Goal: Task Accomplishment & Management: Complete application form

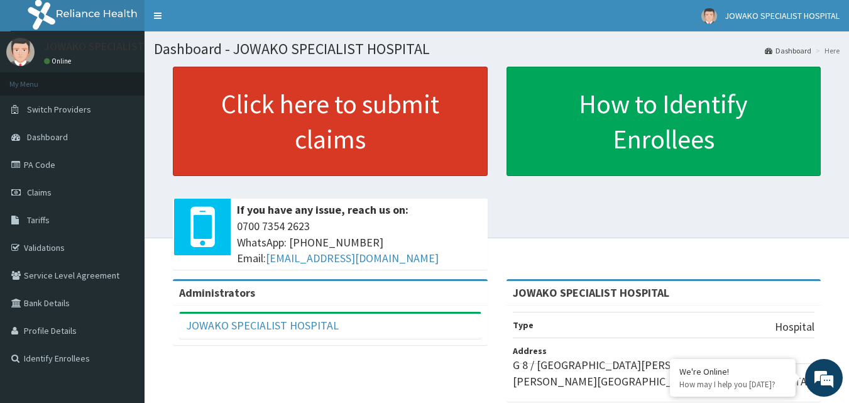
click at [326, 120] on link "Click here to submit claims" at bounding box center [330, 121] width 315 height 109
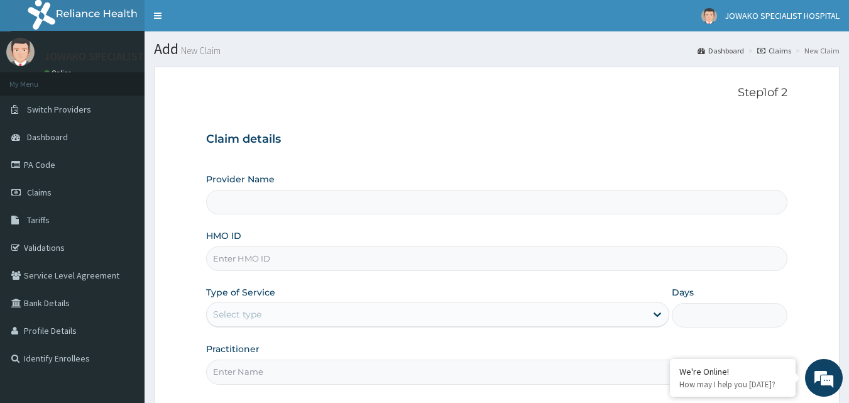
type input "JOWAKO SPECIALIST HOSPITAL"
click at [293, 260] on input "HMO ID" at bounding box center [497, 258] width 582 height 25
type input "KSB/11138/A"
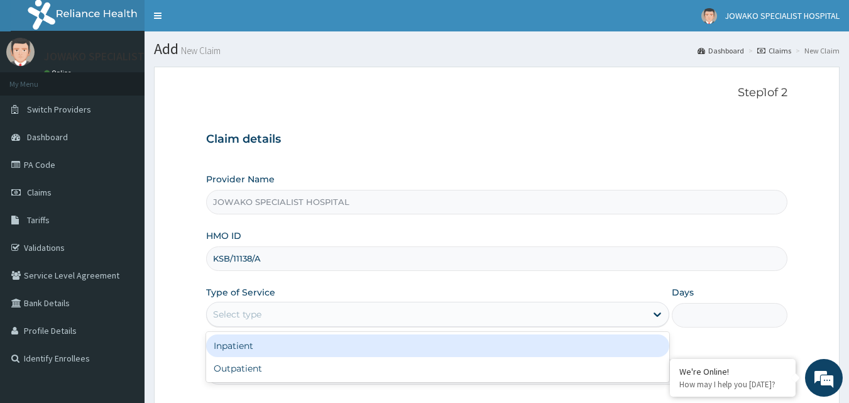
click at [301, 317] on div "Select type" at bounding box center [426, 314] width 439 height 20
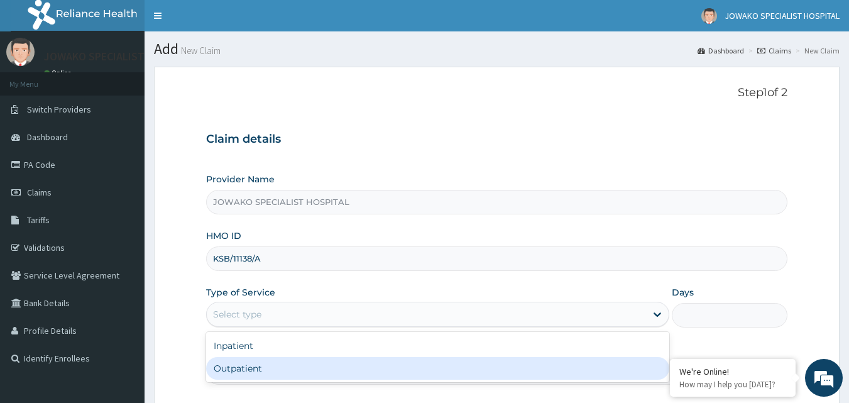
click at [248, 366] on div "Outpatient" at bounding box center [437, 368] width 463 height 23
type input "1"
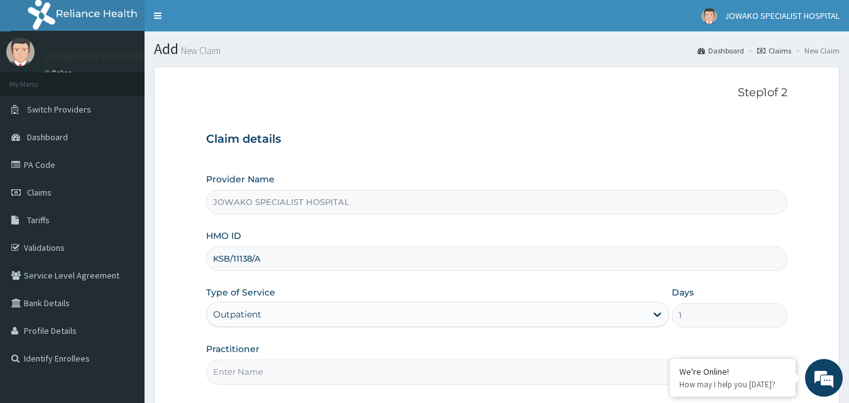
click at [451, 319] on div "Outpatient" at bounding box center [426, 314] width 439 height 20
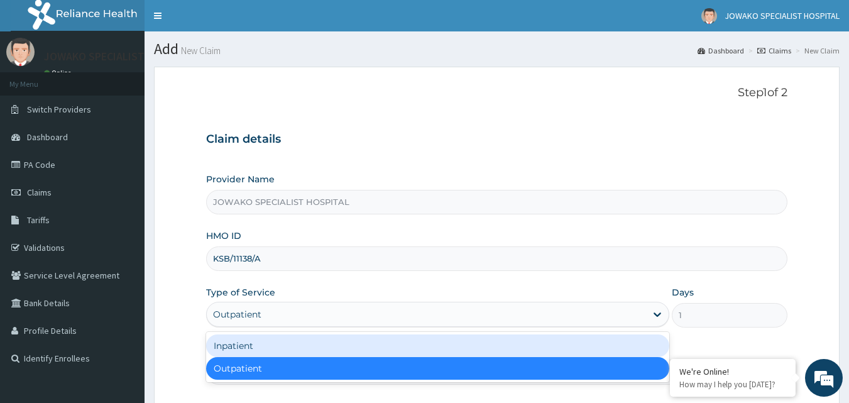
click at [257, 340] on div "Inpatient" at bounding box center [437, 345] width 463 height 23
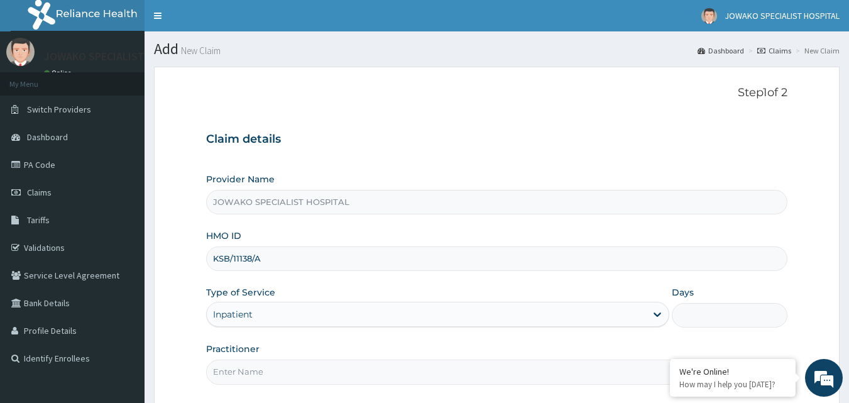
click at [728, 313] on input "Days" at bounding box center [730, 315] width 116 height 25
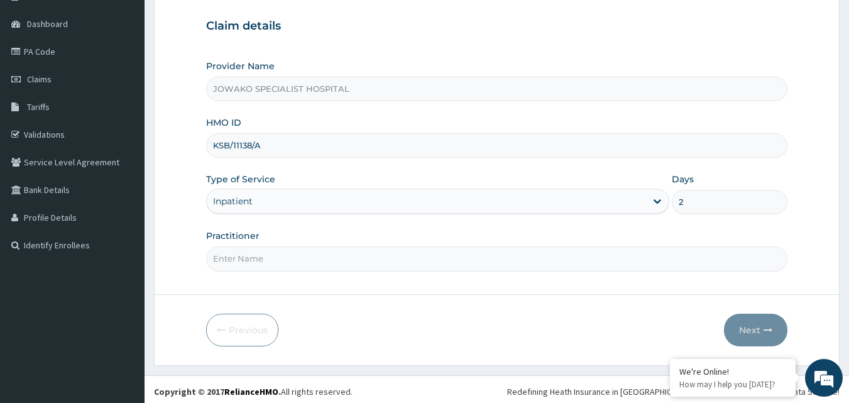
scroll to position [118, 0]
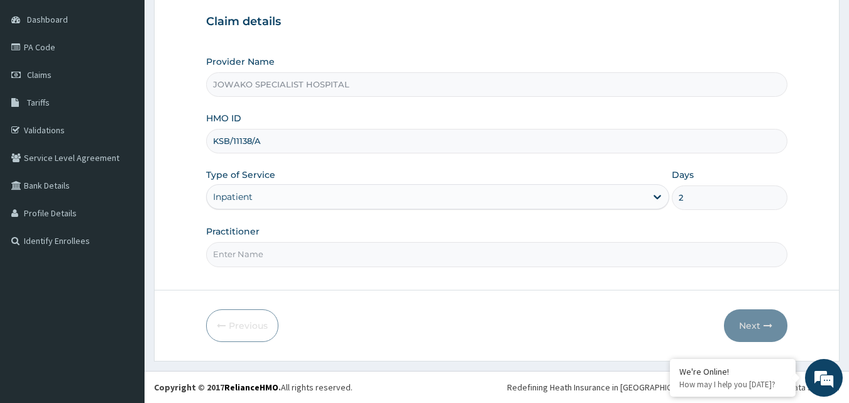
type input "2"
click at [266, 256] on input "Practitioner" at bounding box center [497, 254] width 582 height 25
type input "DR ADESHOLA A."
click at [746, 327] on button "Next" at bounding box center [755, 325] width 63 height 33
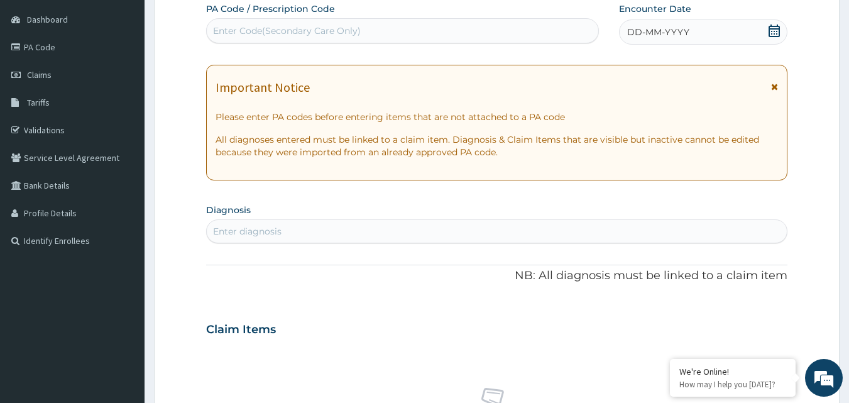
scroll to position [0, 0]
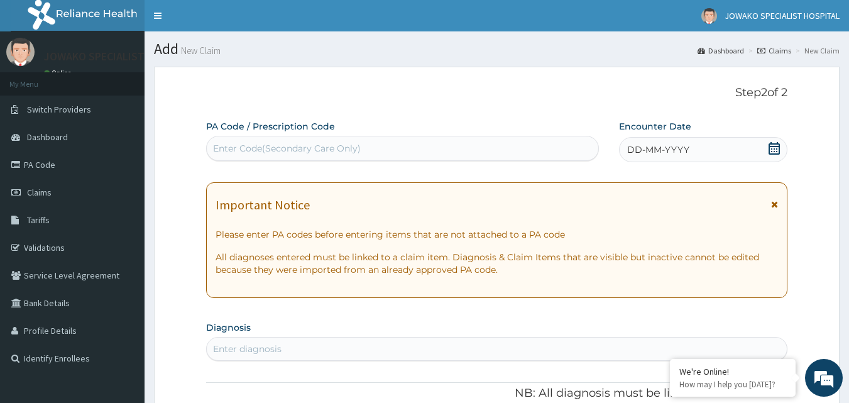
click at [329, 150] on div "Enter Code(Secondary Care Only)" at bounding box center [287, 148] width 148 height 13
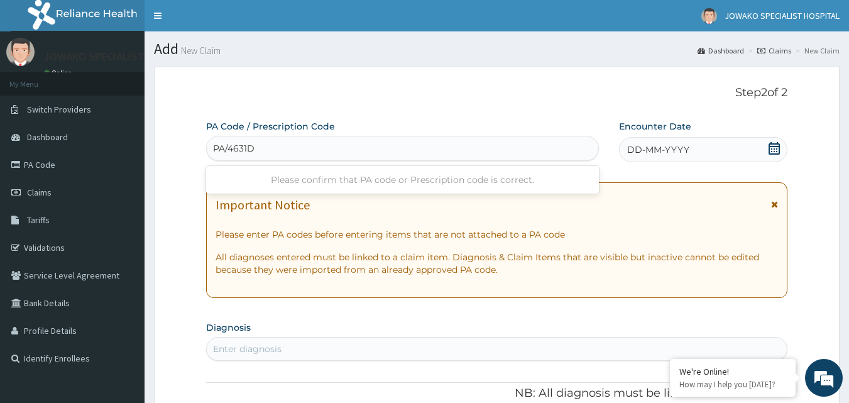
type input "PA/4631D5"
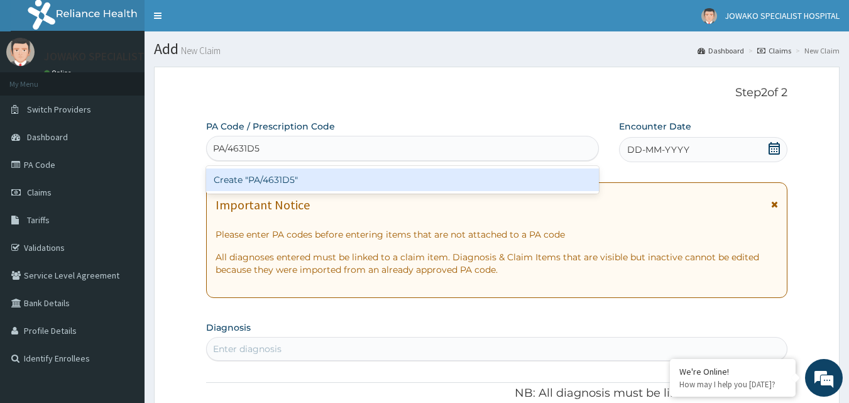
click at [317, 178] on div "Create "PA/4631D5"" at bounding box center [402, 179] width 393 height 23
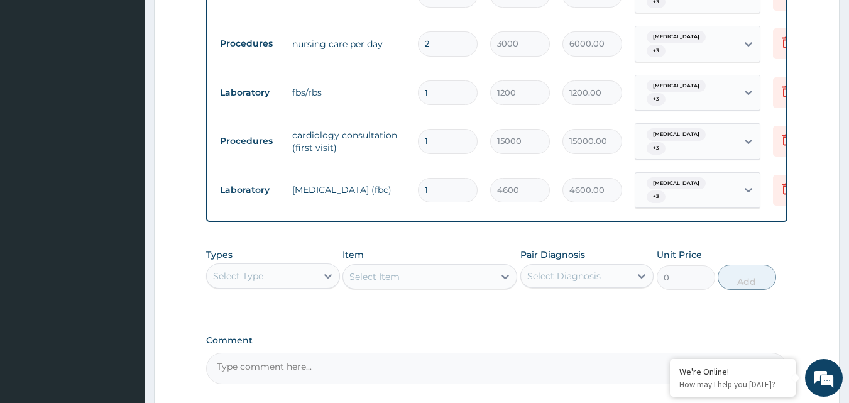
scroll to position [617, 0]
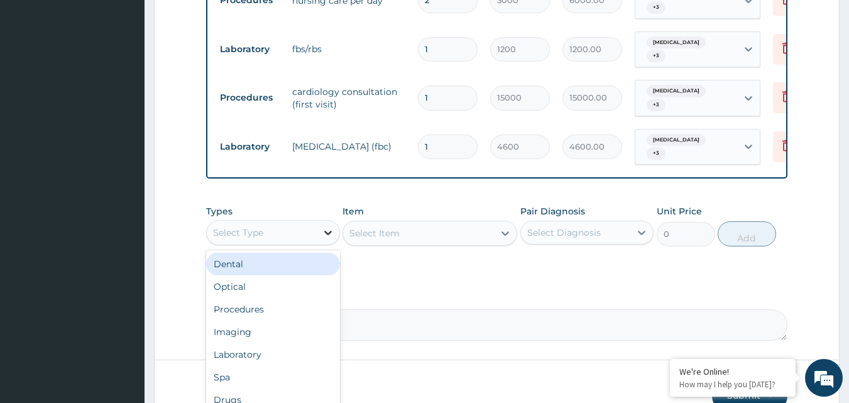
click at [324, 231] on icon at bounding box center [328, 232] width 13 height 13
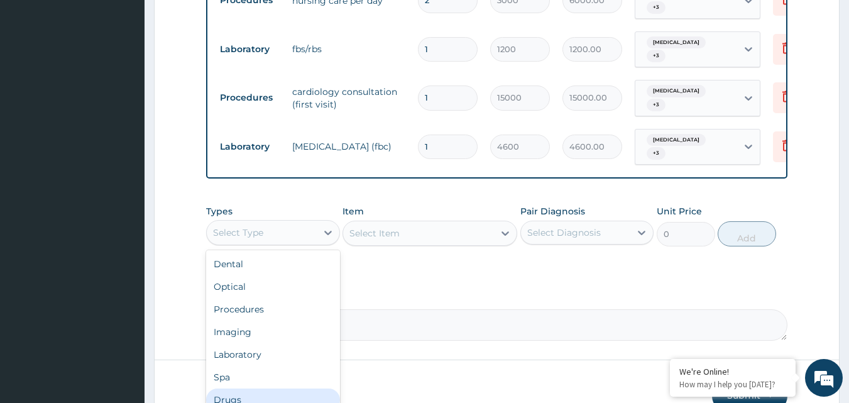
click at [230, 399] on div "Drugs" at bounding box center [273, 399] width 134 height 23
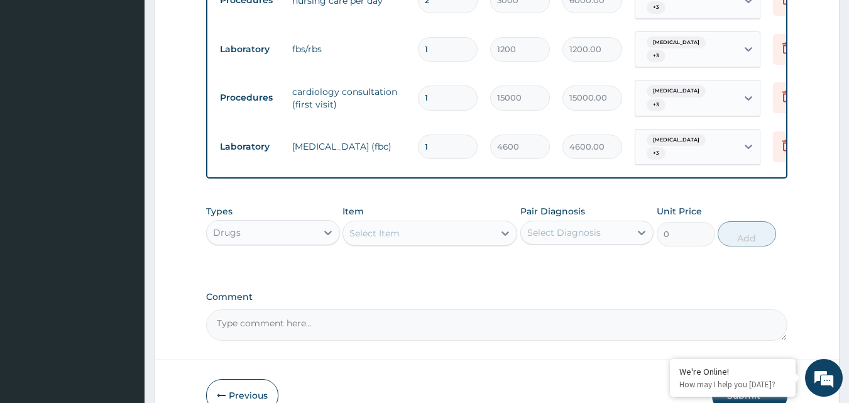
click at [395, 232] on div "Select Item" at bounding box center [374, 233] width 50 height 13
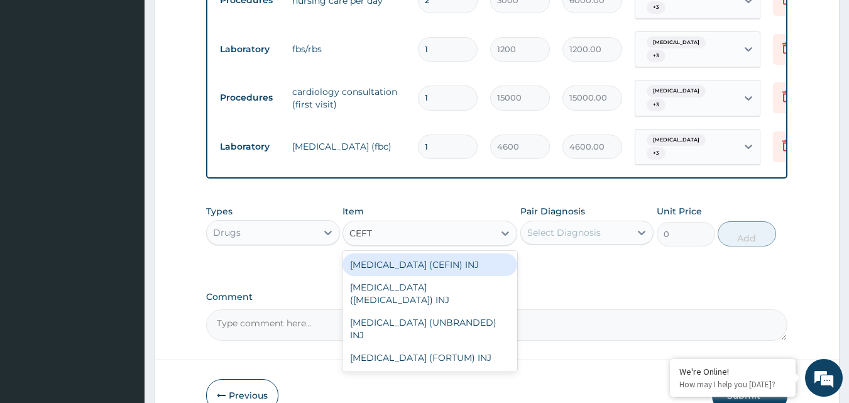
type input "CEFTR"
click at [443, 262] on div "CEFTRIAXONE (CEFIN) INJ" at bounding box center [430, 264] width 175 height 23
type input "1650"
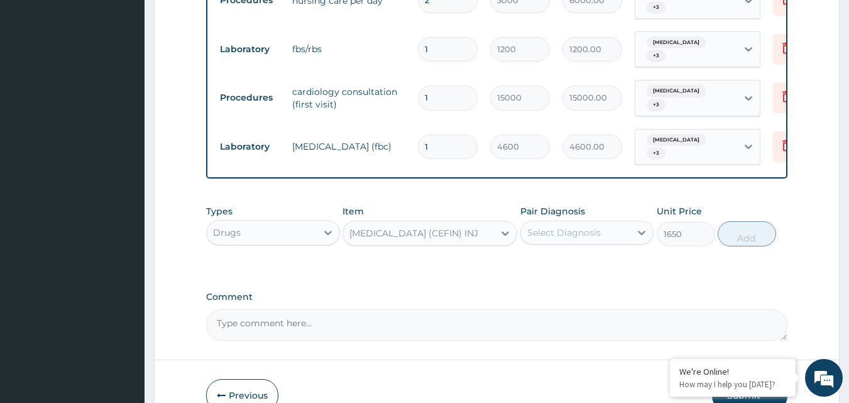
click at [590, 229] on div "Select Diagnosis" at bounding box center [564, 232] width 74 height 13
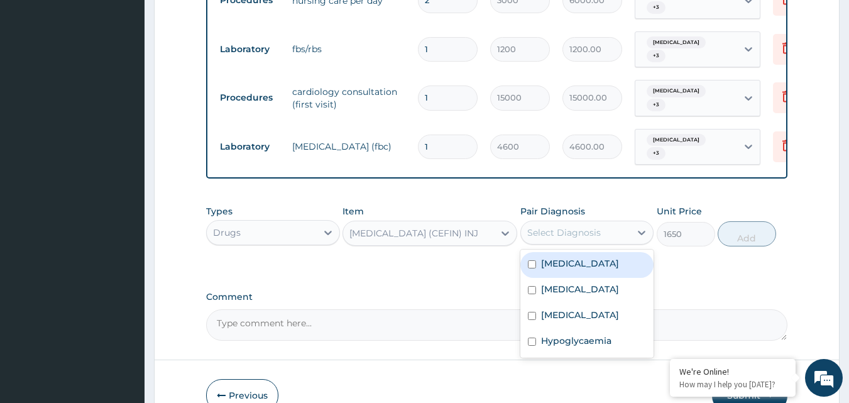
click at [535, 263] on input "checkbox" at bounding box center [532, 264] width 8 height 8
checkbox input "true"
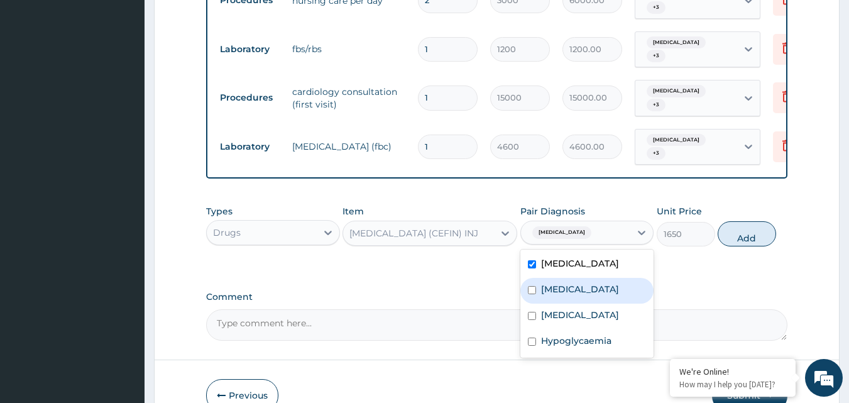
click at [531, 292] on input "checkbox" at bounding box center [532, 290] width 8 height 8
checkbox input "true"
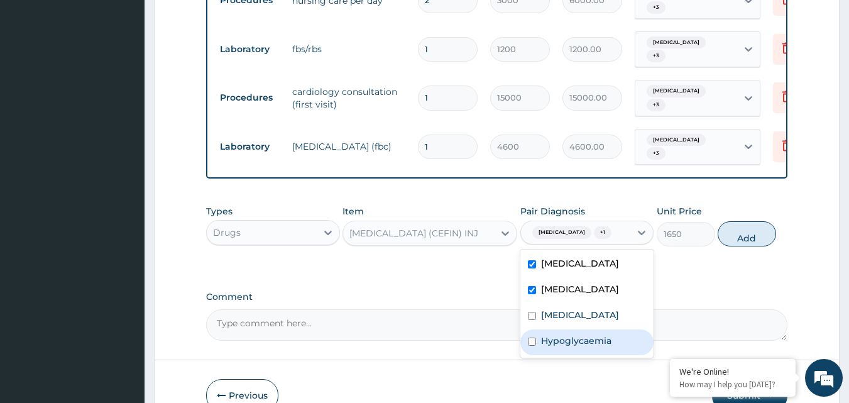
click at [532, 346] on input "checkbox" at bounding box center [532, 342] width 8 height 8
checkbox input "true"
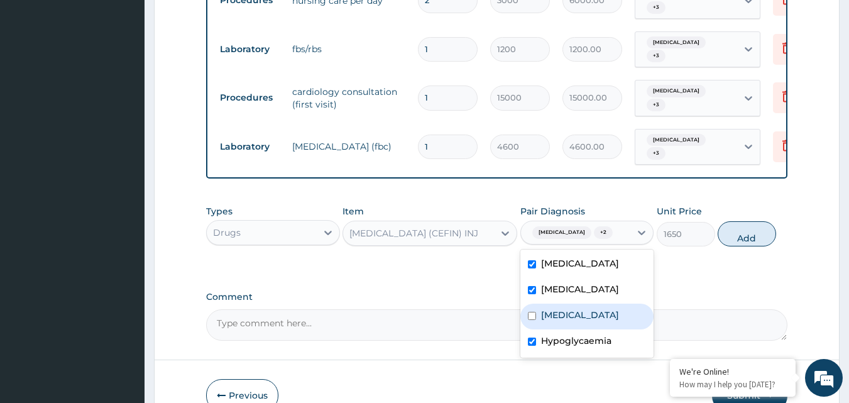
click at [534, 320] on input "checkbox" at bounding box center [532, 316] width 8 height 8
checkbox input "true"
click at [752, 245] on button "Add" at bounding box center [747, 233] width 58 height 25
type input "0"
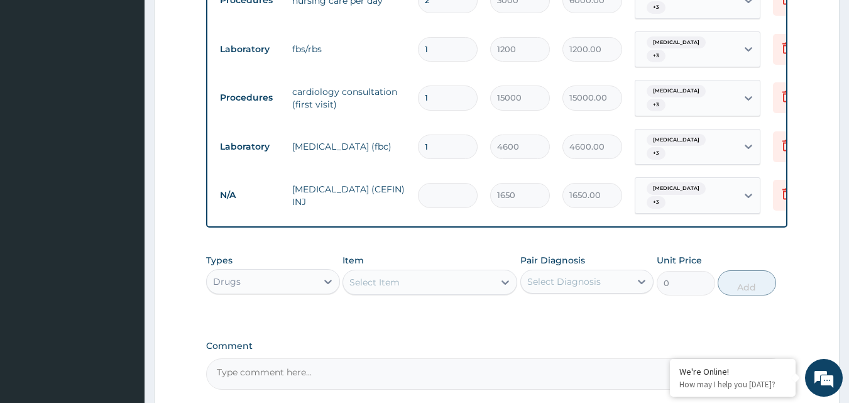
type input "0.00"
type input "1"
type input "1650.00"
type input "10"
type input "16500.00"
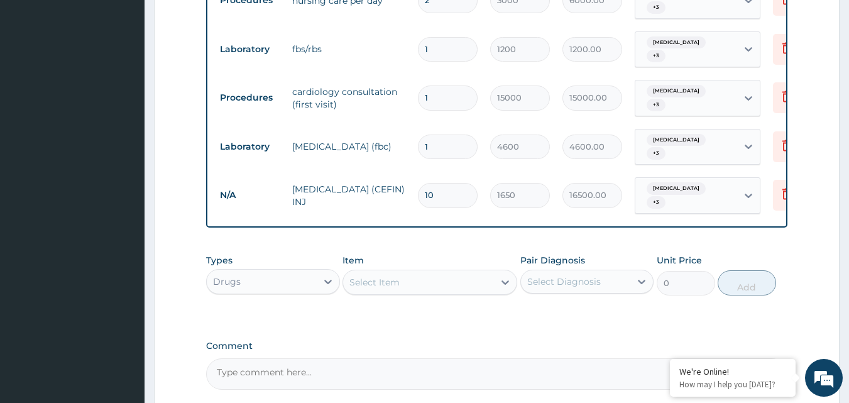
type input "10"
click at [393, 282] on div "Select Item" at bounding box center [374, 282] width 50 height 13
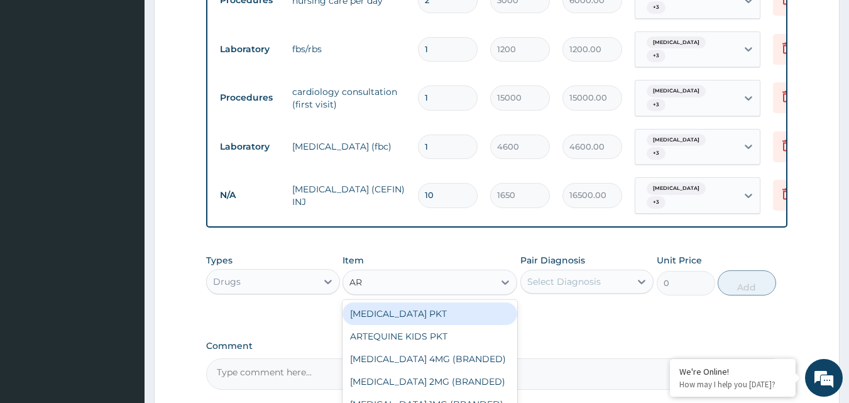
type input "ART"
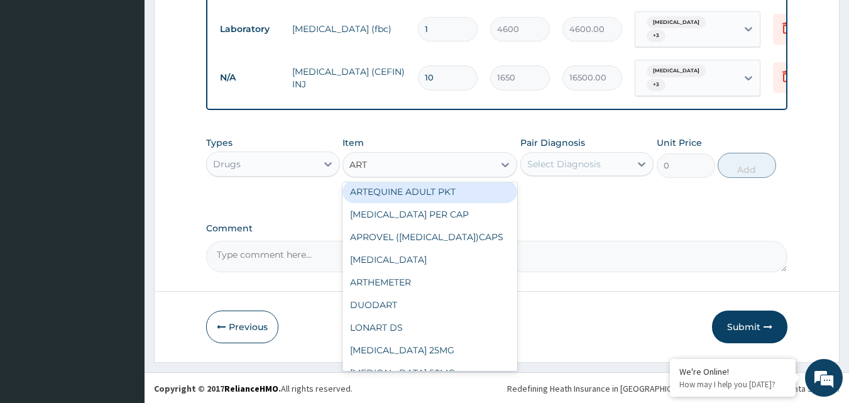
scroll to position [168, 0]
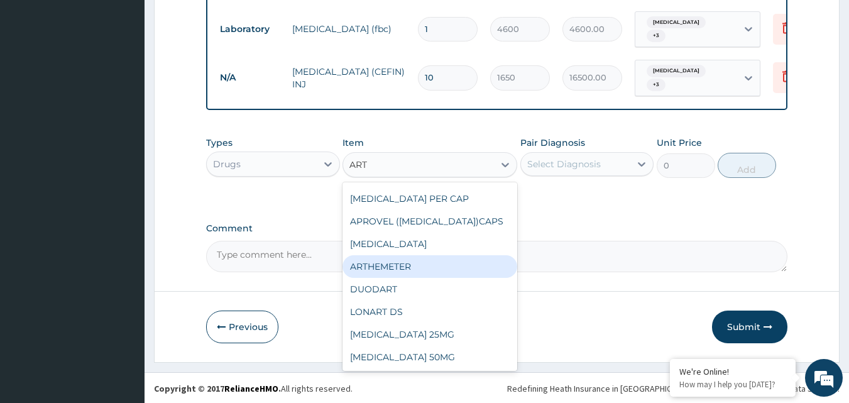
click at [406, 267] on div "ARTHEMETER" at bounding box center [430, 266] width 175 height 23
type input "550"
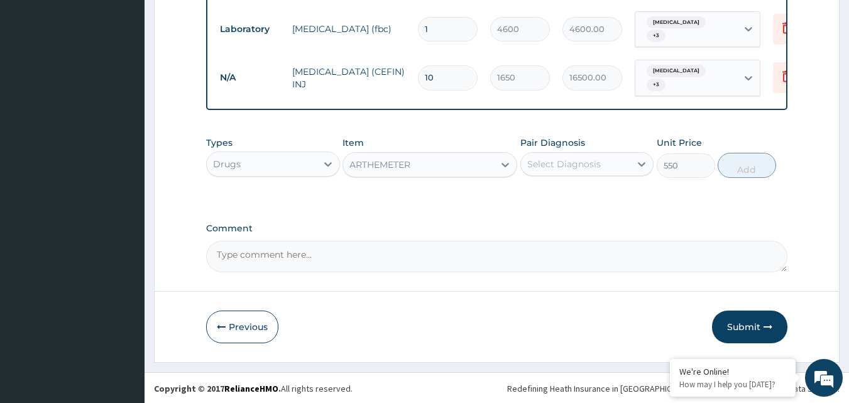
click at [565, 166] on div "Select Diagnosis" at bounding box center [564, 164] width 74 height 13
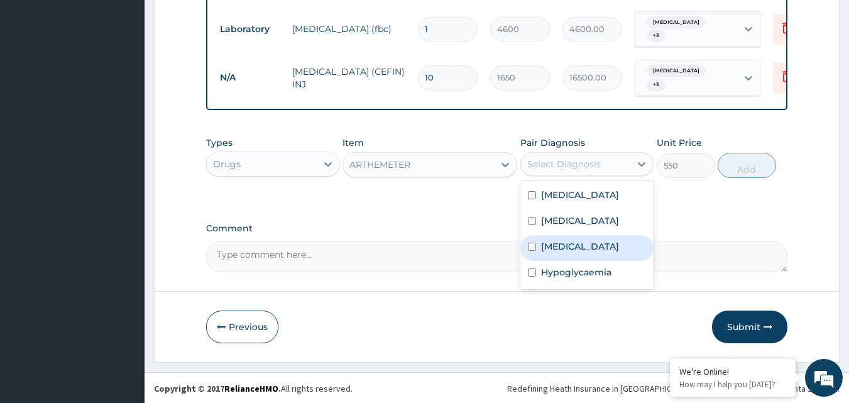
click at [532, 247] on input "checkbox" at bounding box center [532, 247] width 8 height 8
checkbox input "true"
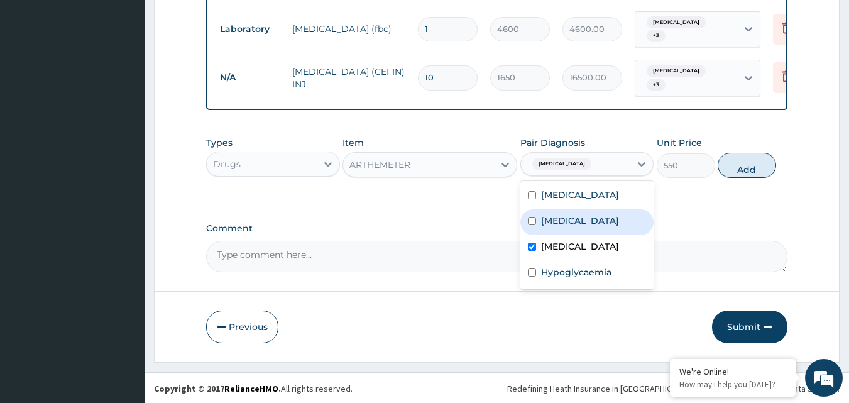
click at [531, 221] on input "checkbox" at bounding box center [532, 221] width 8 height 8
checkbox input "true"
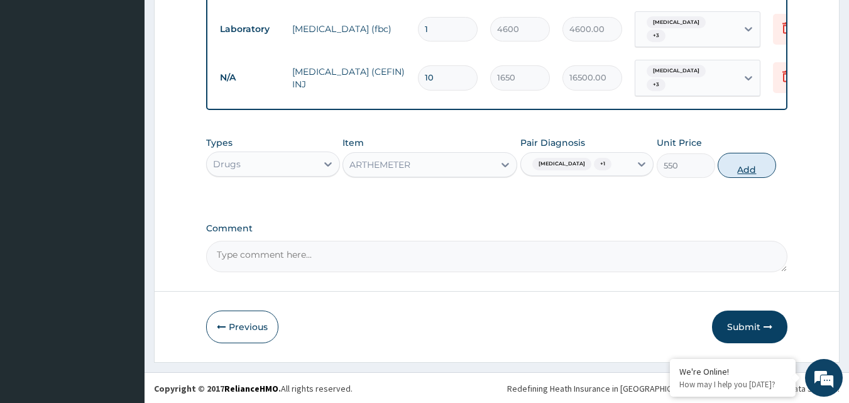
click at [745, 160] on button "Add" at bounding box center [747, 165] width 58 height 25
type input "0"
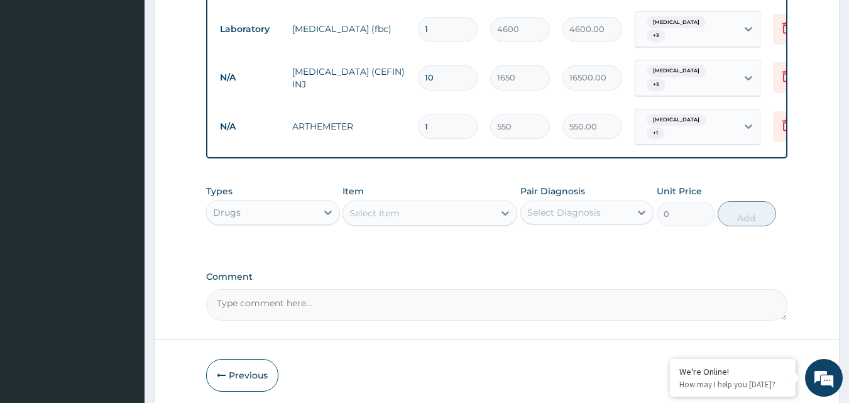
type input "0.00"
type input "6"
type input "3300.00"
type input "6"
click at [418, 206] on div "Select Item" at bounding box center [418, 213] width 151 height 20
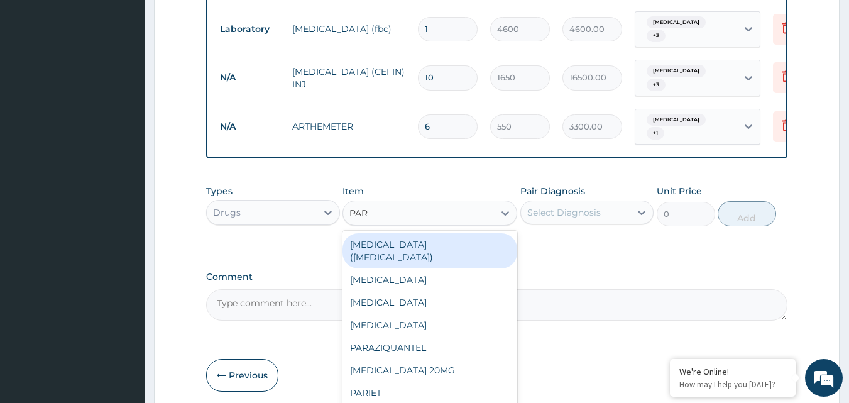
type input "PARA"
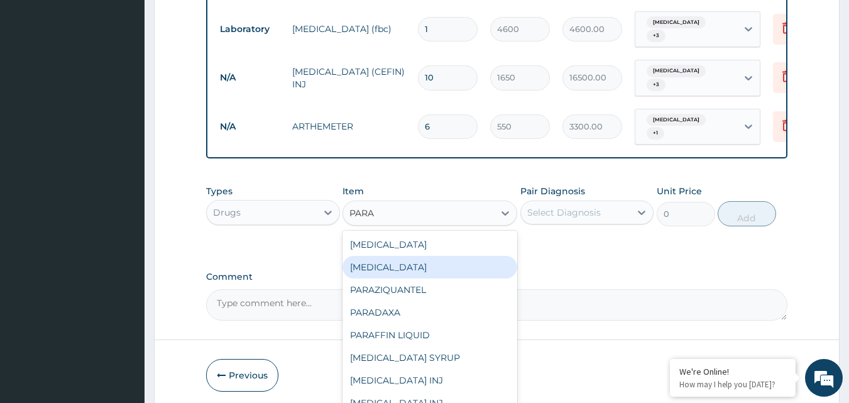
click at [368, 263] on div "PARACETAMOL" at bounding box center [430, 267] width 175 height 23
type input "10"
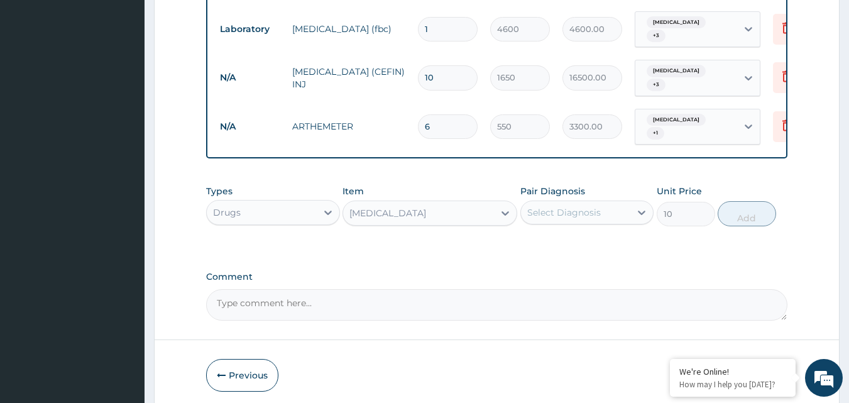
click at [563, 206] on div "Select Diagnosis" at bounding box center [564, 212] width 74 height 13
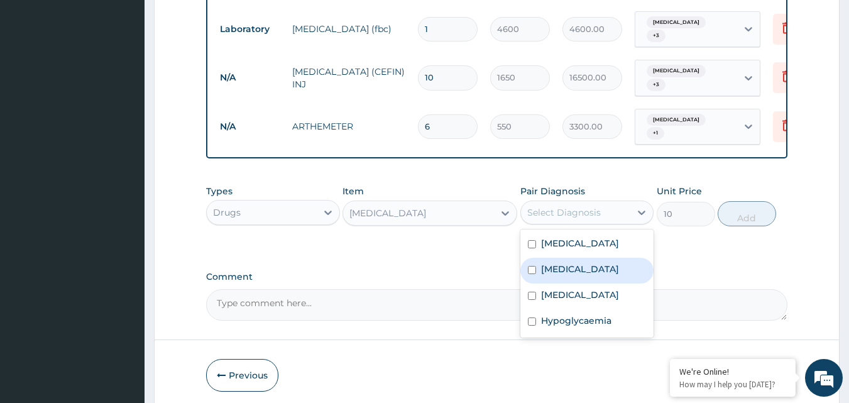
click at [536, 266] on input "checkbox" at bounding box center [532, 270] width 8 height 8
checkbox input "true"
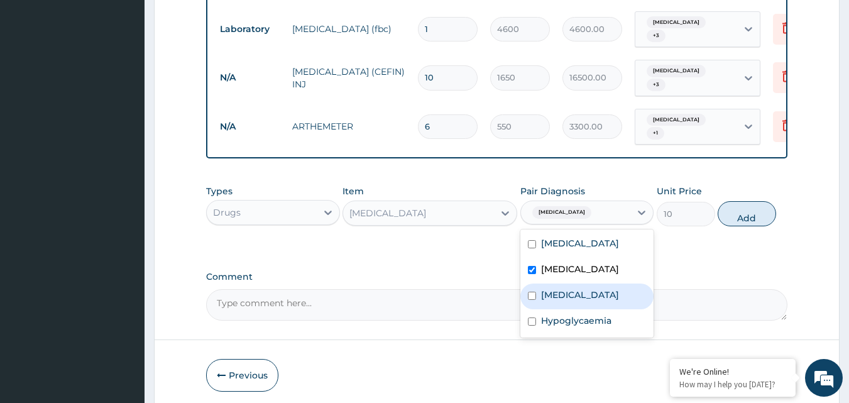
click at [532, 292] on input "checkbox" at bounding box center [532, 296] width 8 height 8
checkbox input "true"
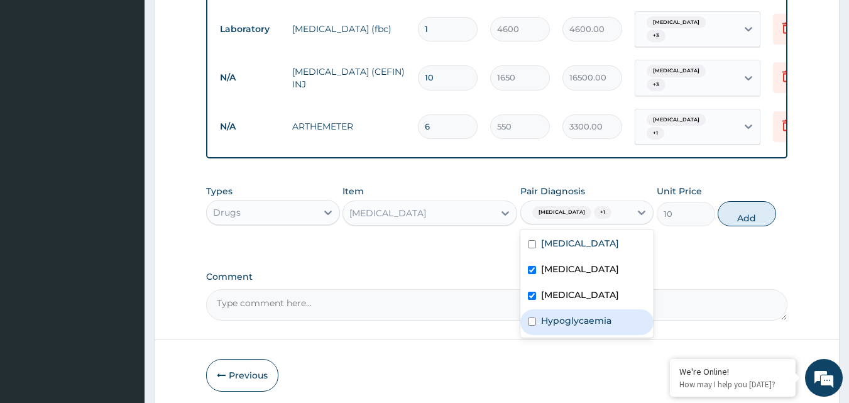
click at [537, 319] on div "Hypoglycaemia" at bounding box center [587, 322] width 134 height 26
checkbox input "true"
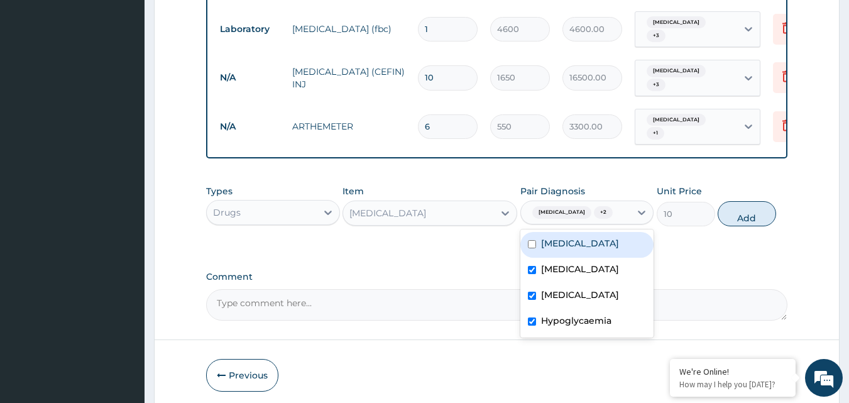
click at [534, 240] on input "checkbox" at bounding box center [532, 244] width 8 height 8
checkbox input "true"
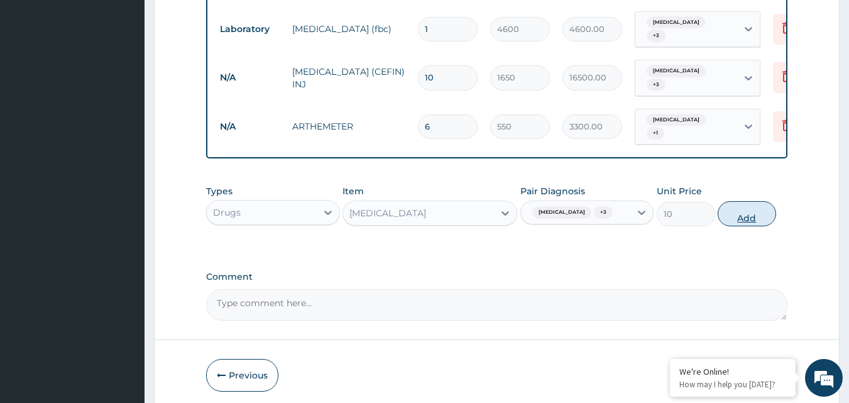
click at [745, 209] on button "Add" at bounding box center [747, 213] width 58 height 25
type input "0"
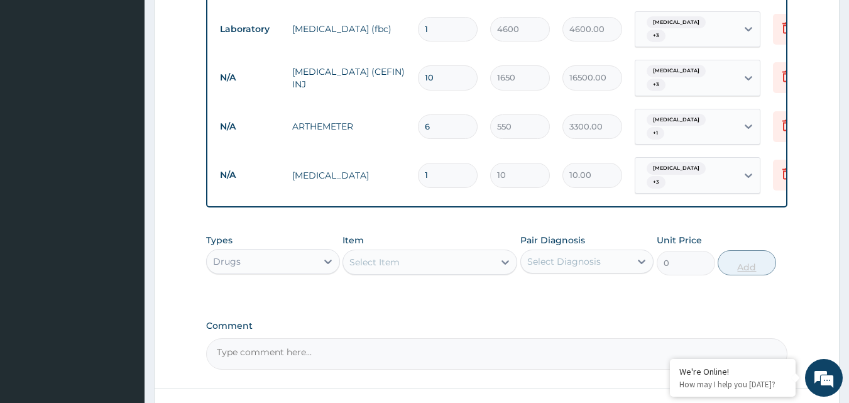
type input "18"
type input "180.00"
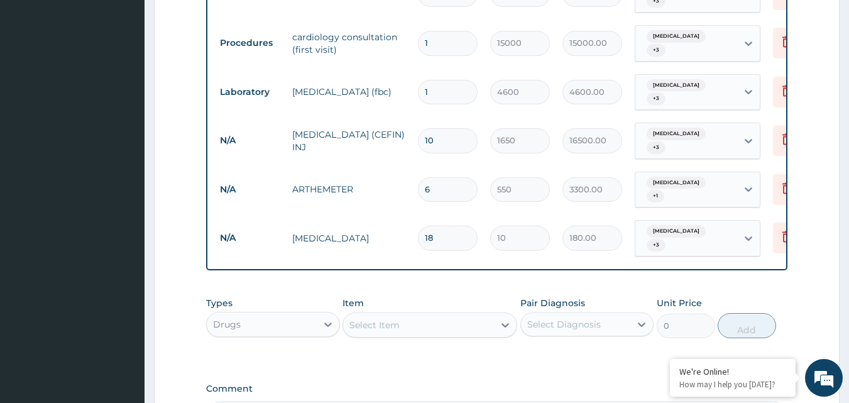
scroll to position [827, 0]
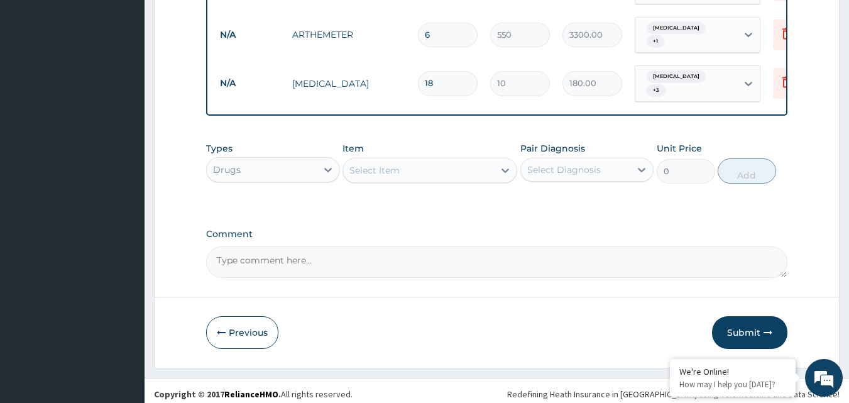
type input "18"
click at [392, 167] on div "Select Item" at bounding box center [374, 170] width 50 height 13
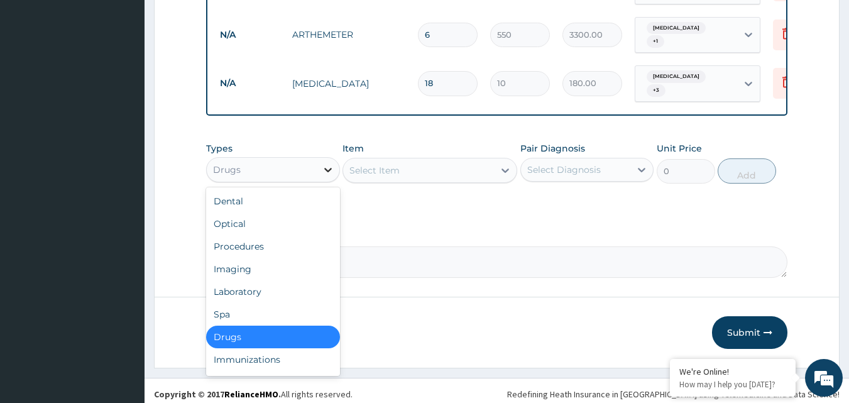
click at [327, 163] on icon at bounding box center [328, 169] width 13 height 13
click at [231, 285] on div "Laboratory" at bounding box center [273, 291] width 134 height 23
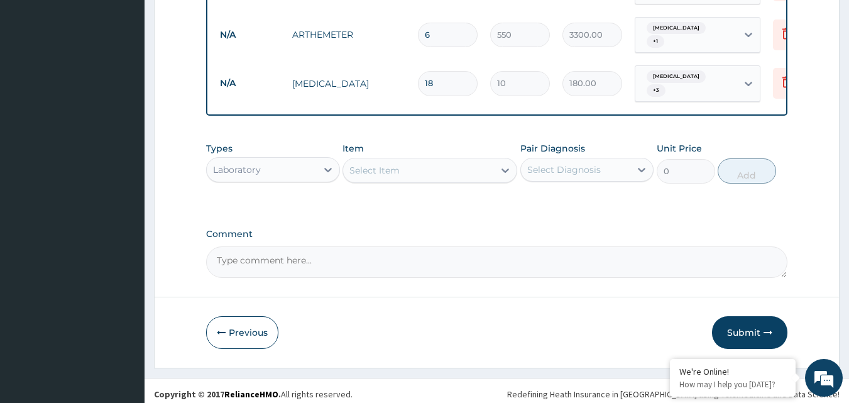
click at [419, 163] on div "Select Item" at bounding box center [418, 170] width 151 height 20
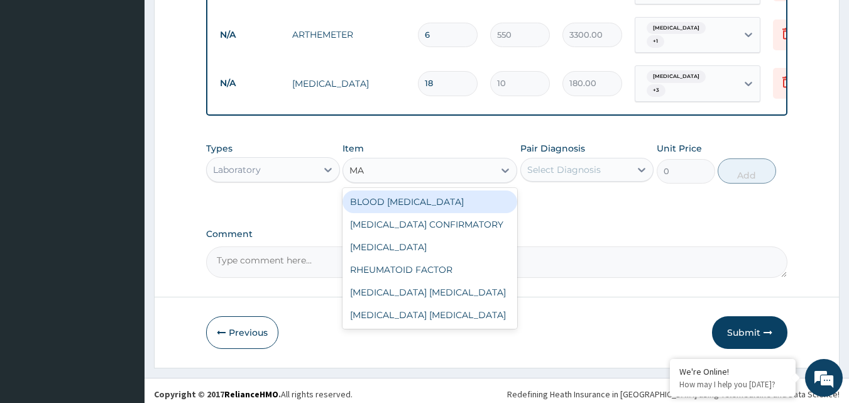
type input "MAL"
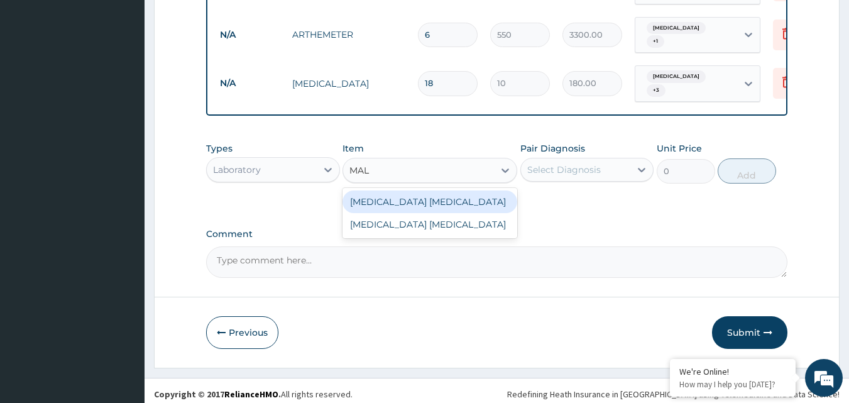
click at [424, 190] on div "MALARIA PARASITE" at bounding box center [430, 201] width 175 height 23
type input "2500"
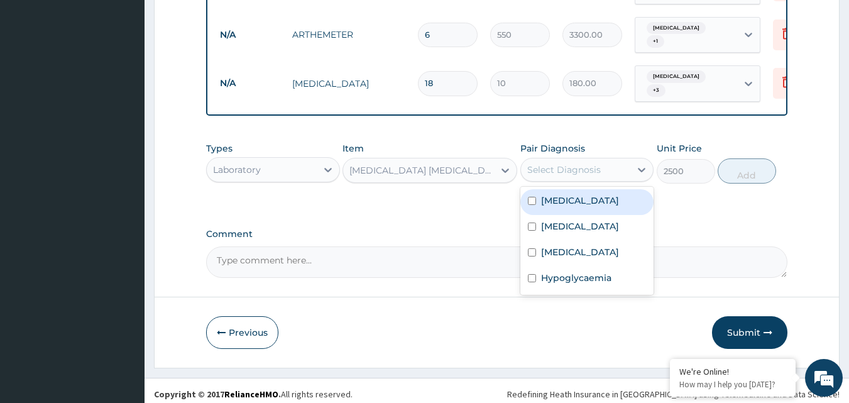
click at [586, 160] on div "Select Diagnosis" at bounding box center [576, 170] width 110 height 20
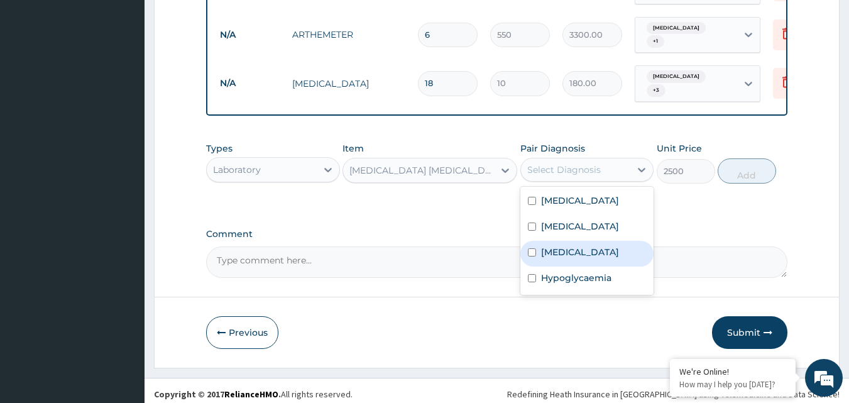
click at [530, 248] on input "checkbox" at bounding box center [532, 252] width 8 height 8
checkbox input "true"
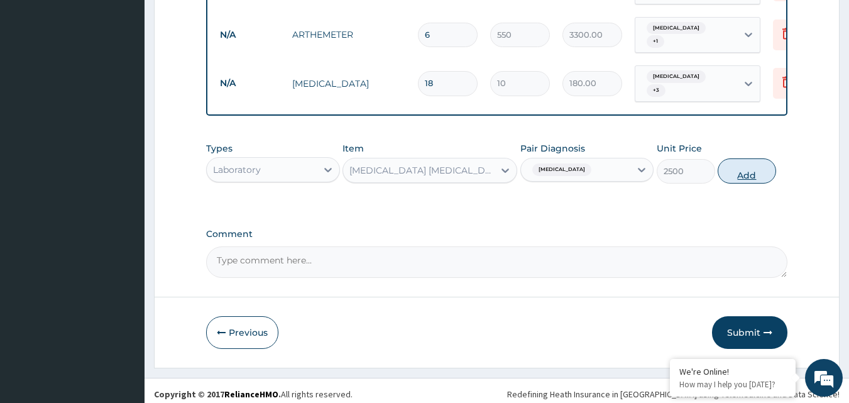
click at [757, 170] on button "Add" at bounding box center [747, 170] width 58 height 25
type input "0"
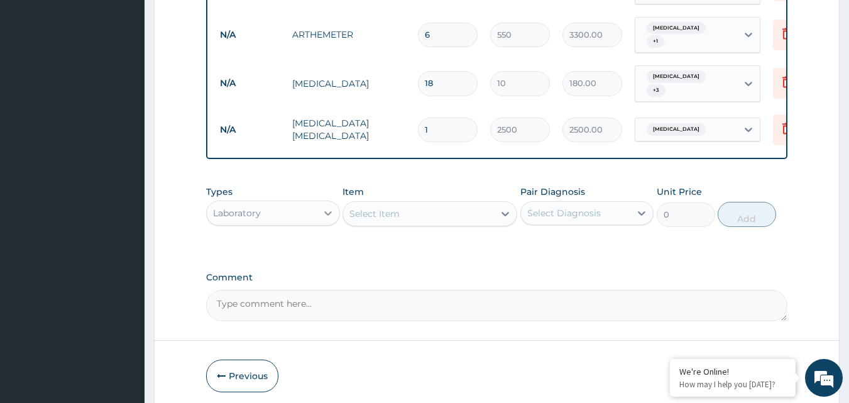
click at [328, 207] on icon at bounding box center [328, 213] width 13 height 13
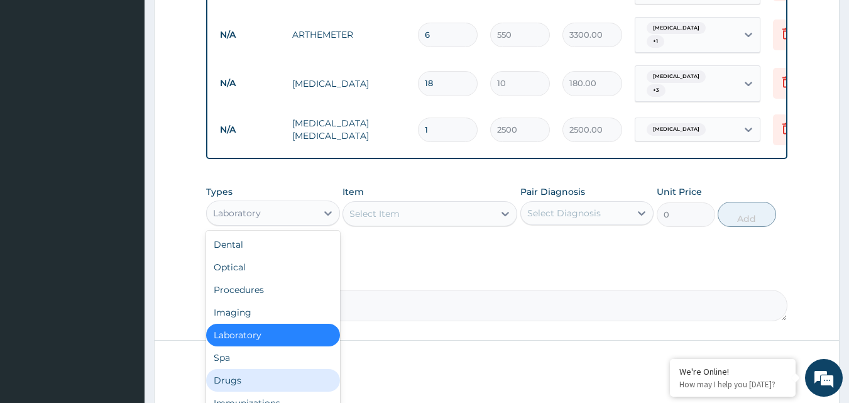
click at [226, 371] on div "Drugs" at bounding box center [273, 380] width 134 height 23
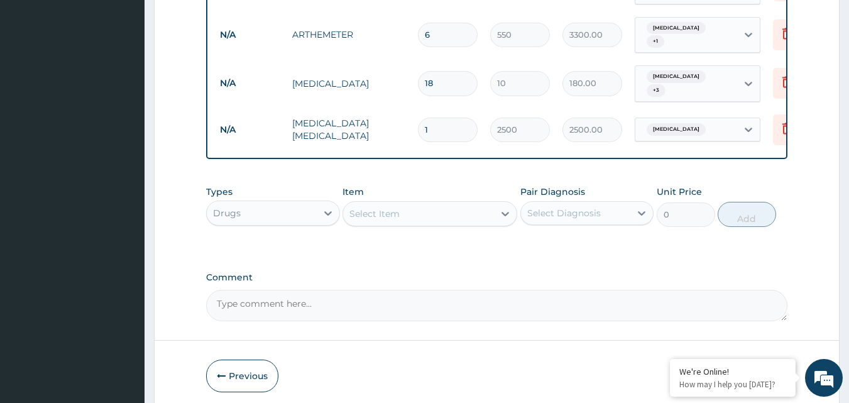
click at [396, 208] on div "Select Item" at bounding box center [374, 213] width 50 height 13
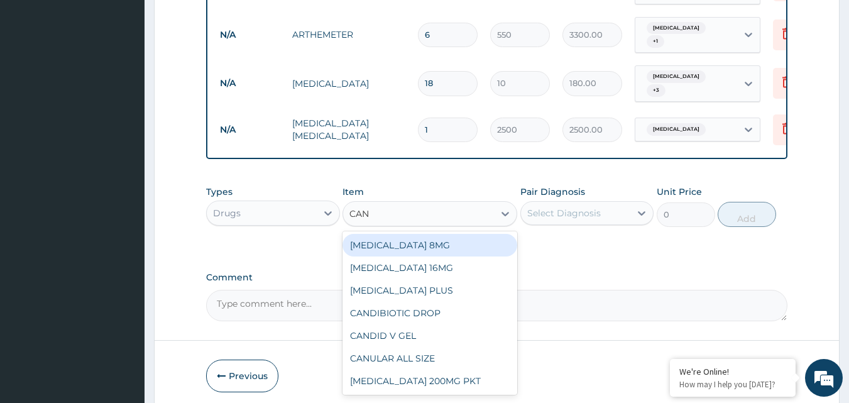
type input "CANU"
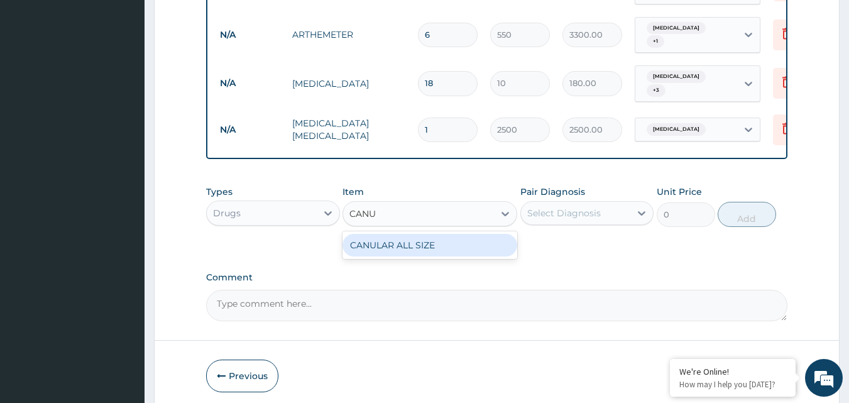
click at [413, 236] on div "CANULAR ALL SIZE" at bounding box center [430, 245] width 175 height 23
type input "400"
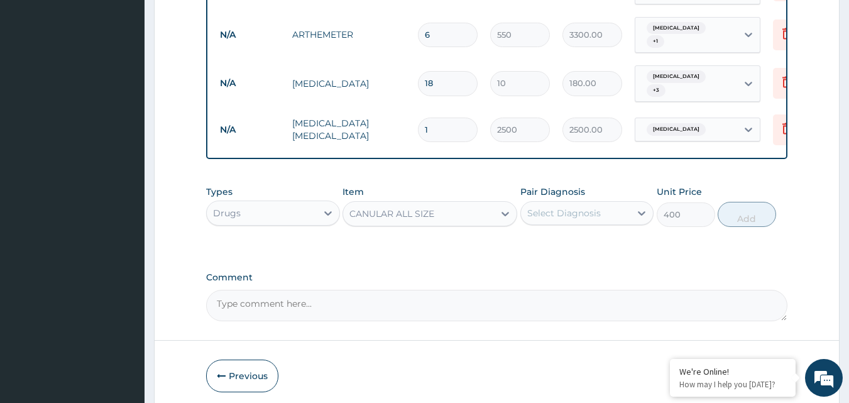
click at [585, 207] on div "Select Diagnosis" at bounding box center [564, 213] width 74 height 13
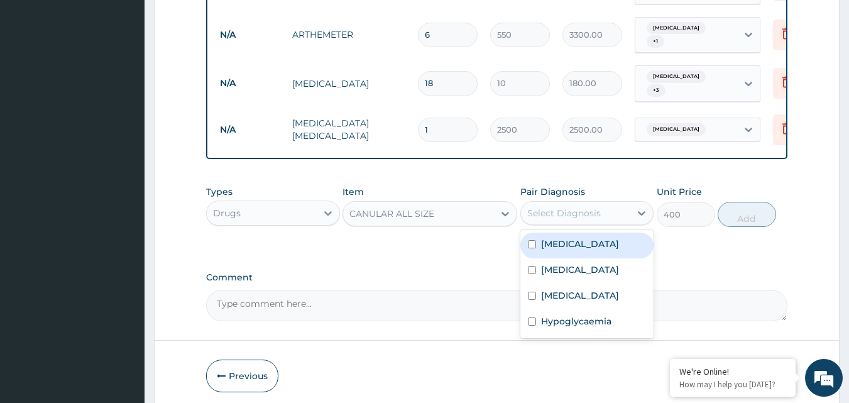
click at [531, 240] on input "checkbox" at bounding box center [532, 244] width 8 height 8
checkbox input "true"
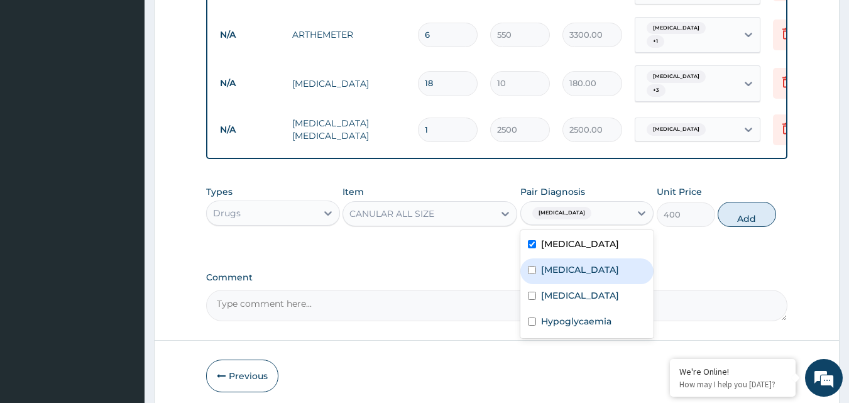
click at [532, 266] on input "checkbox" at bounding box center [532, 270] width 8 height 8
checkbox input "true"
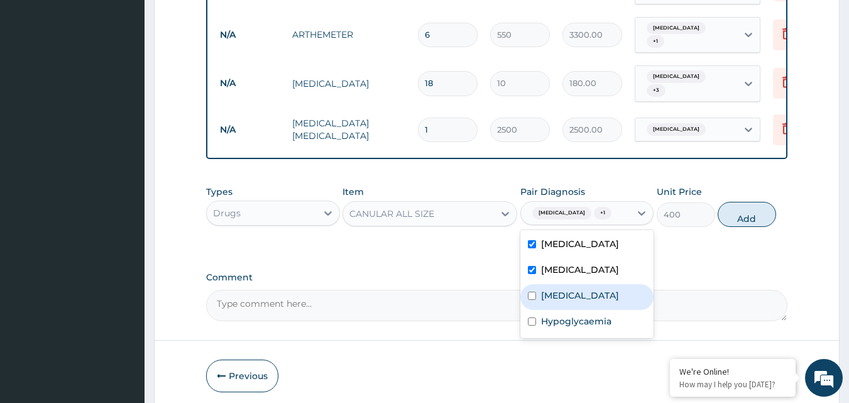
click at [529, 300] on input "checkbox" at bounding box center [532, 296] width 8 height 8
checkbox input "true"
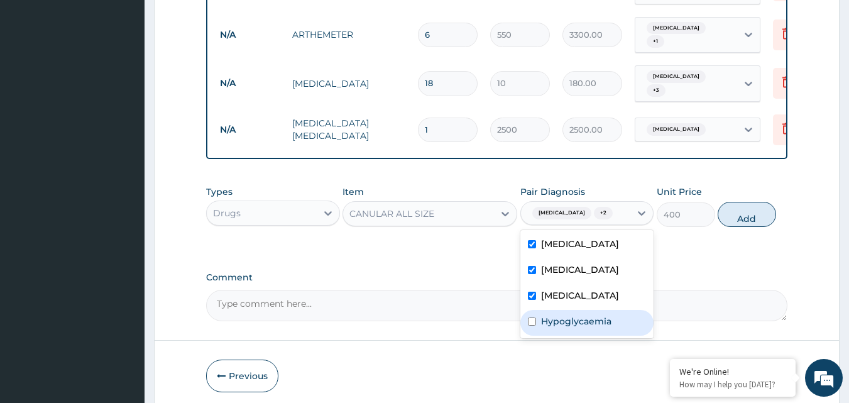
click at [534, 326] on input "checkbox" at bounding box center [532, 321] width 8 height 8
checkbox input "true"
click at [753, 226] on button "Add" at bounding box center [747, 214] width 58 height 25
type input "0"
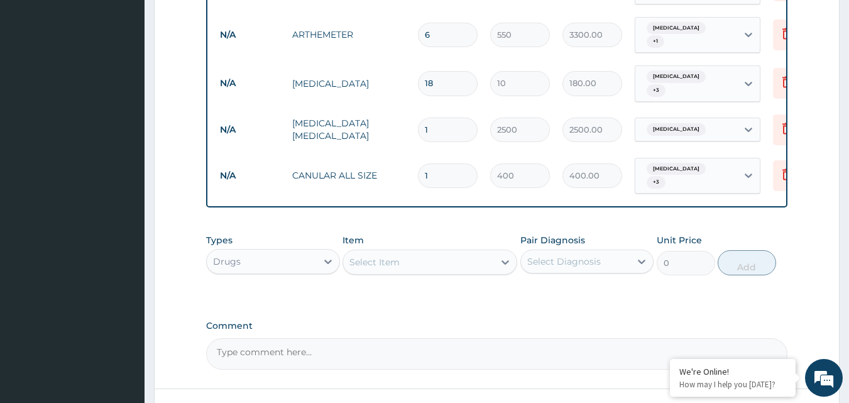
click at [445, 255] on div "Select Item" at bounding box center [418, 262] width 151 height 20
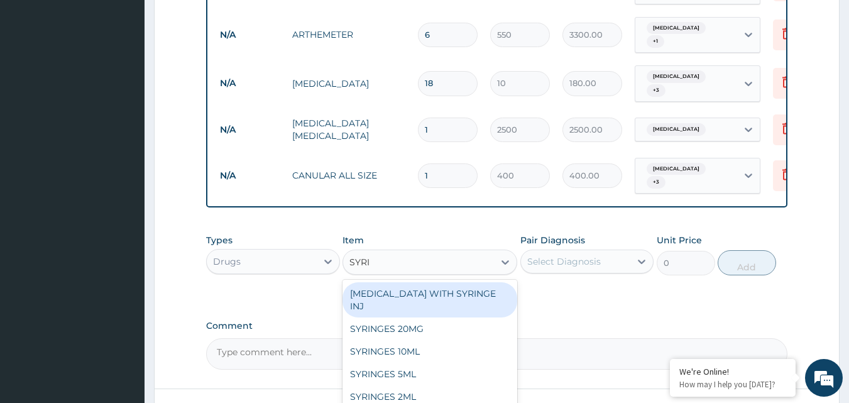
type input "SYRIN"
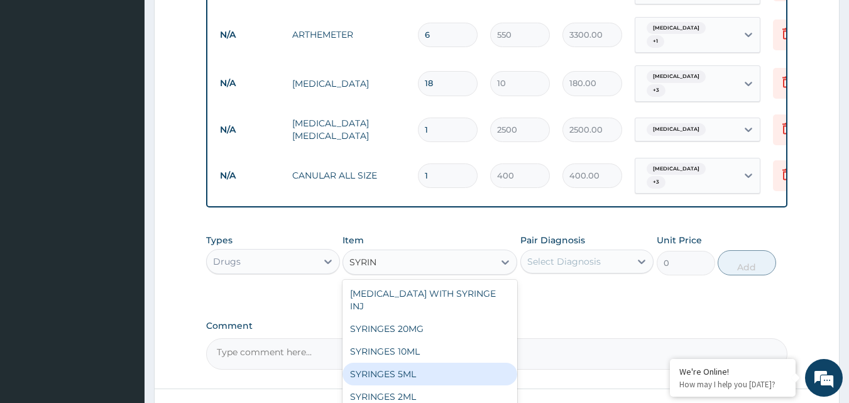
click at [394, 363] on div "SYRINGES 5ML" at bounding box center [430, 374] width 175 height 23
type input "60"
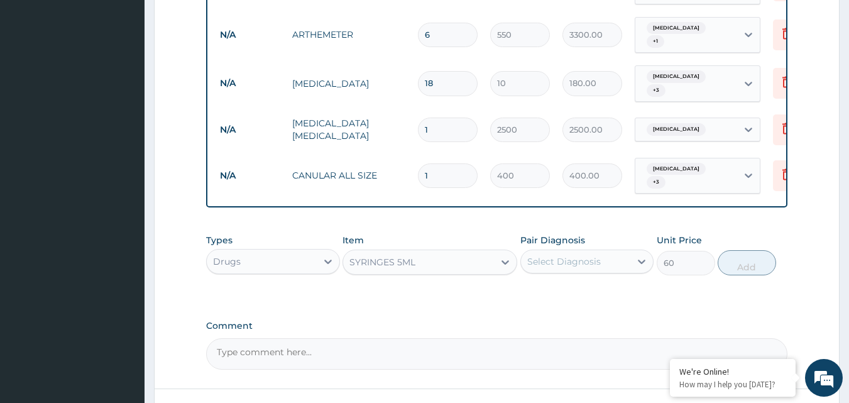
click at [581, 255] on div "Select Diagnosis" at bounding box center [564, 261] width 74 height 13
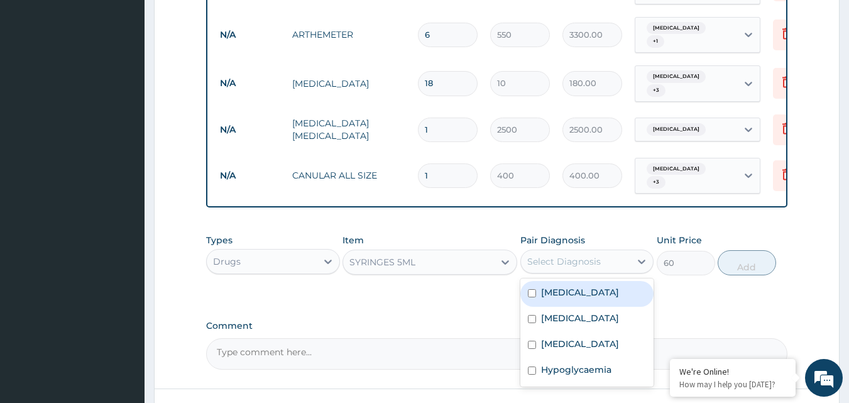
click at [534, 289] on input "checkbox" at bounding box center [532, 293] width 8 height 8
checkbox input "true"
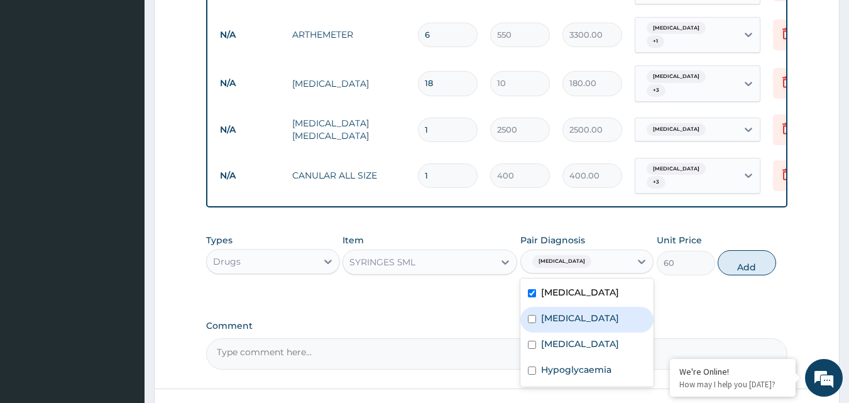
click at [538, 312] on div "Septicemic plague" at bounding box center [587, 320] width 134 height 26
checkbox input "true"
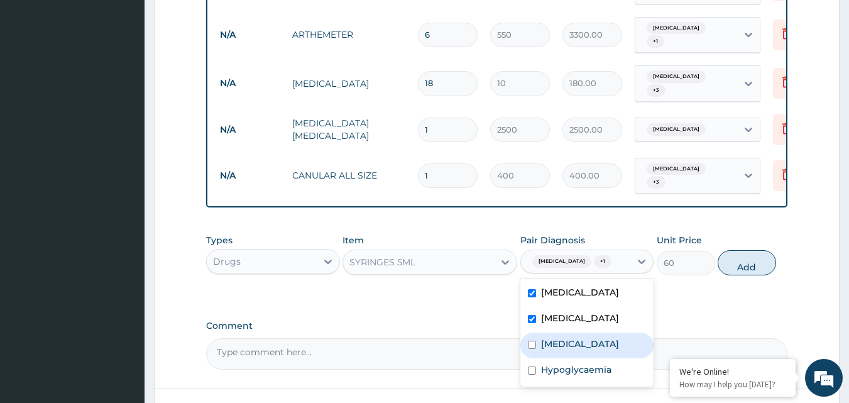
click at [536, 349] on input "checkbox" at bounding box center [532, 345] width 8 height 8
checkbox input "true"
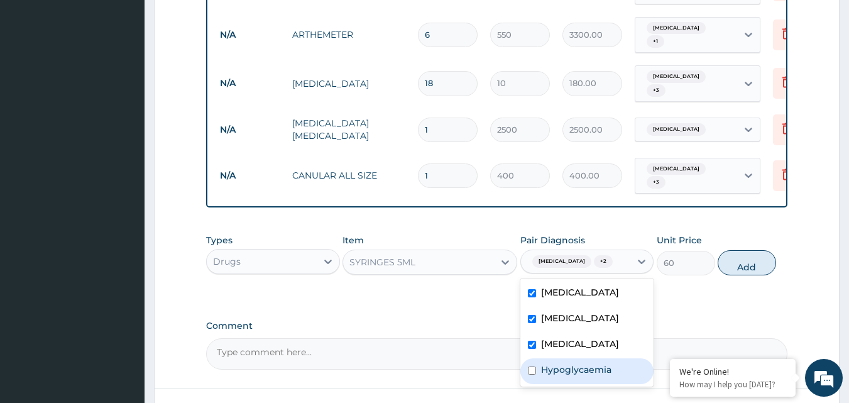
click at [539, 380] on div "Hypoglycaemia" at bounding box center [587, 371] width 134 height 26
checkbox input "true"
click at [737, 266] on button "Add" at bounding box center [747, 262] width 58 height 25
type input "0"
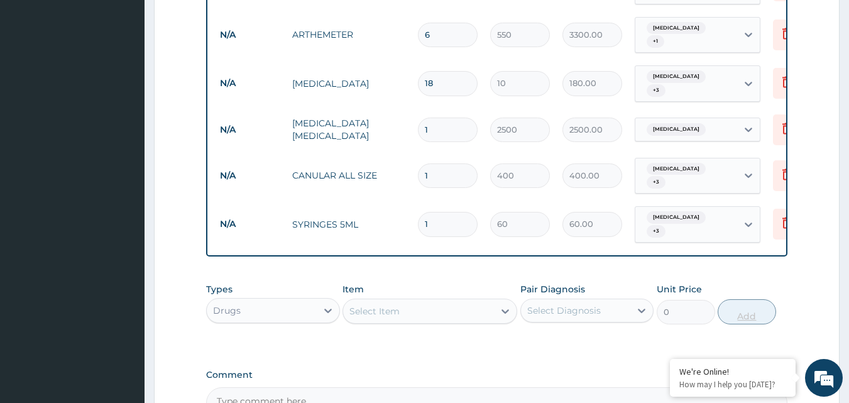
type input "10"
type input "600.00"
type input "10"
click at [394, 305] on div "Select Item" at bounding box center [374, 311] width 50 height 13
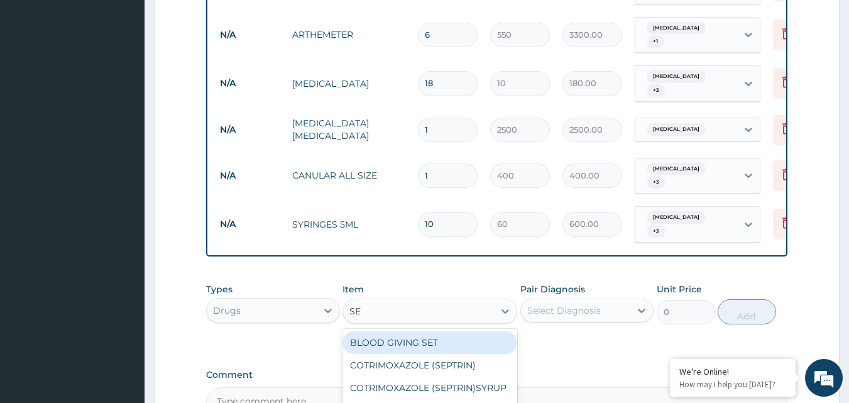
type input "SET"
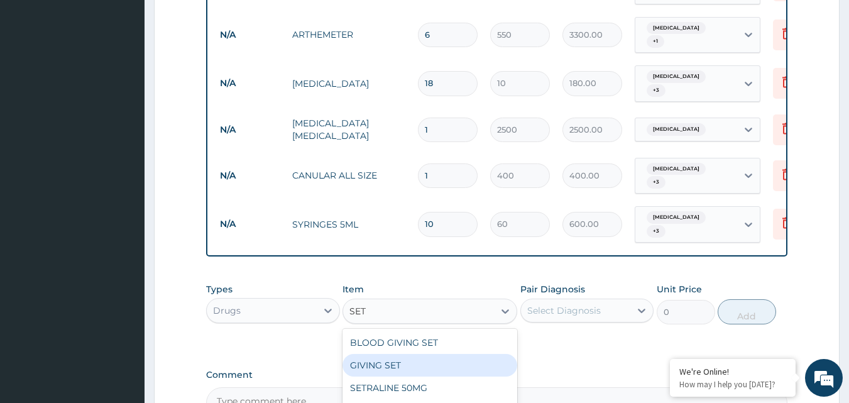
click at [397, 360] on div "GIVING SET" at bounding box center [430, 365] width 175 height 23
type input "300"
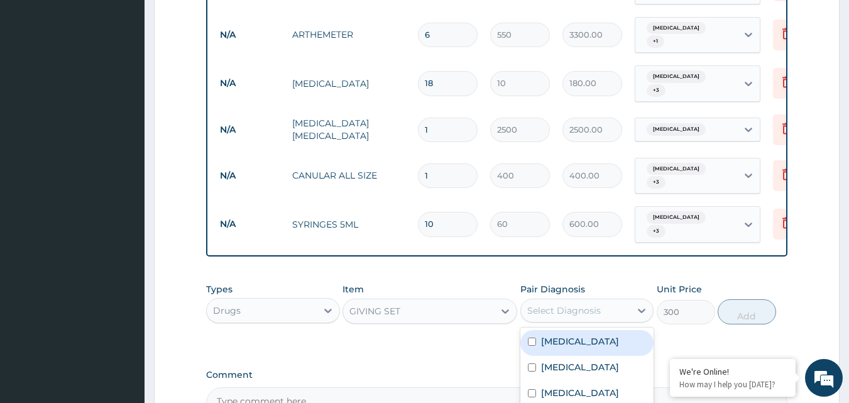
click at [551, 306] on div "Select Diagnosis" at bounding box center [564, 310] width 74 height 13
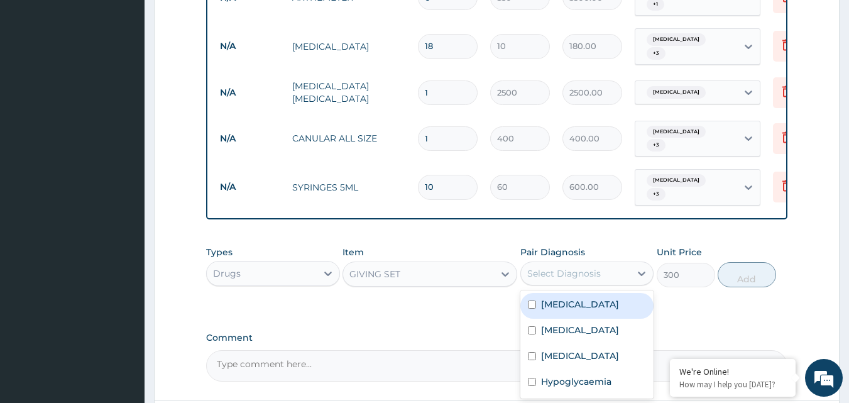
scroll to position [952, 0]
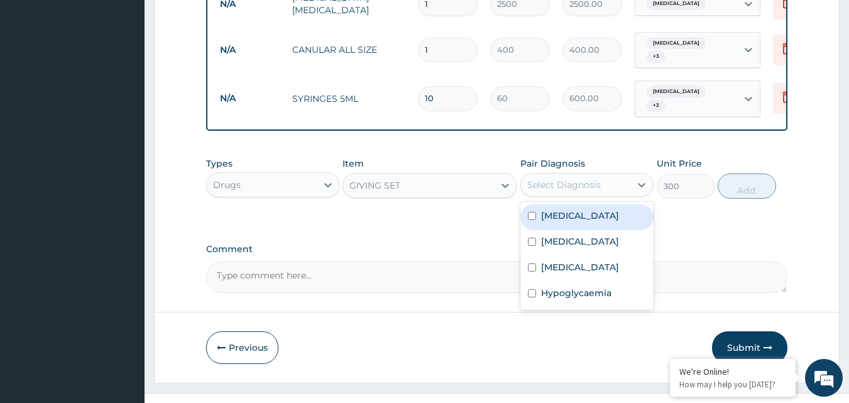
click at [531, 212] on input "checkbox" at bounding box center [532, 216] width 8 height 8
checkbox input "true"
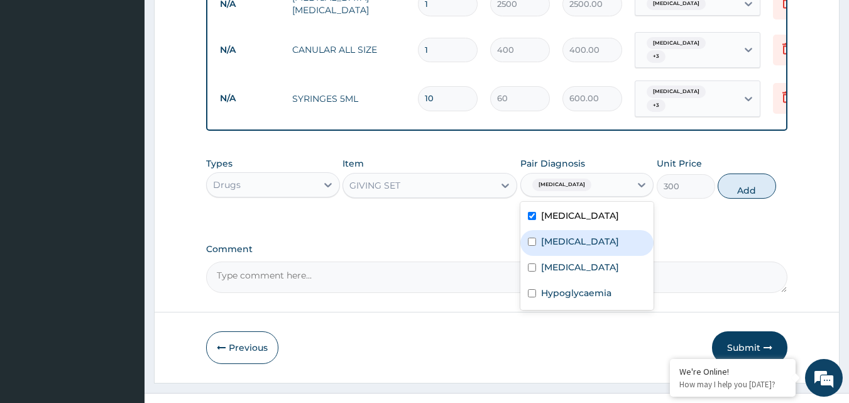
click at [532, 238] on input "checkbox" at bounding box center [532, 242] width 8 height 8
checkbox input "true"
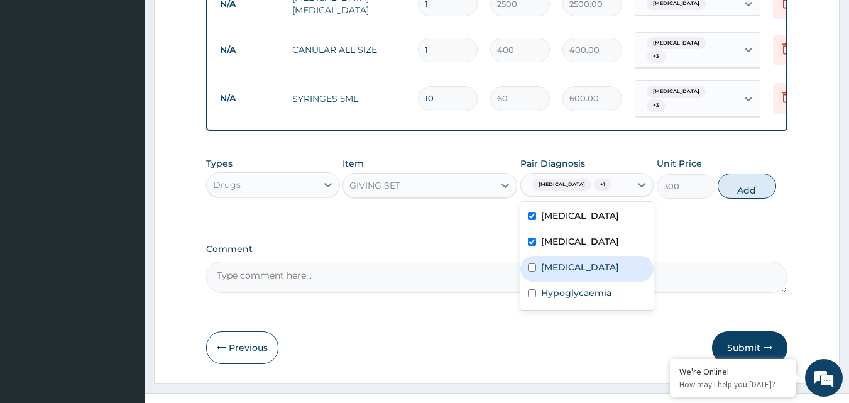
click at [531, 272] on input "checkbox" at bounding box center [532, 267] width 8 height 8
checkbox input "true"
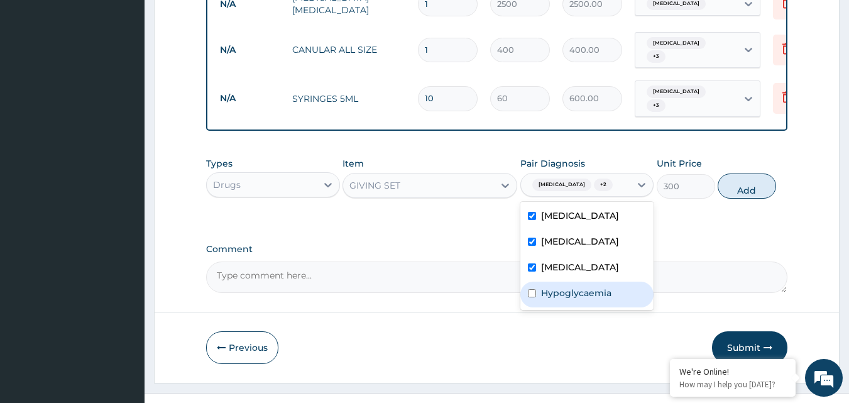
click at [533, 297] on input "checkbox" at bounding box center [532, 293] width 8 height 8
checkbox input "true"
click at [742, 196] on button "Add" at bounding box center [747, 185] width 58 height 25
type input "0"
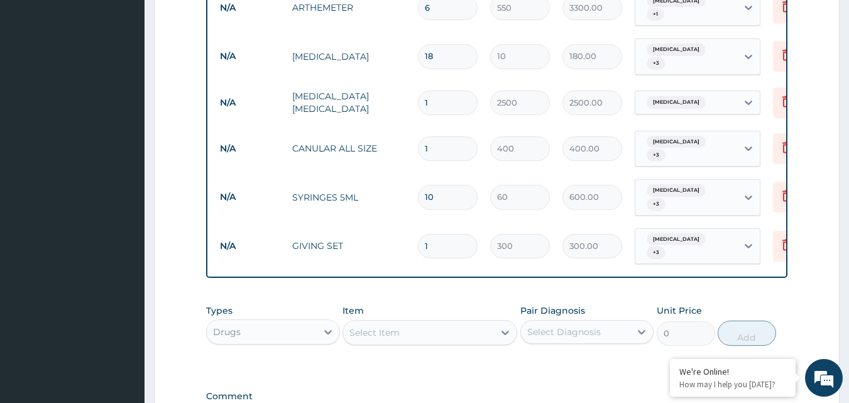
scroll to position [1016, 0]
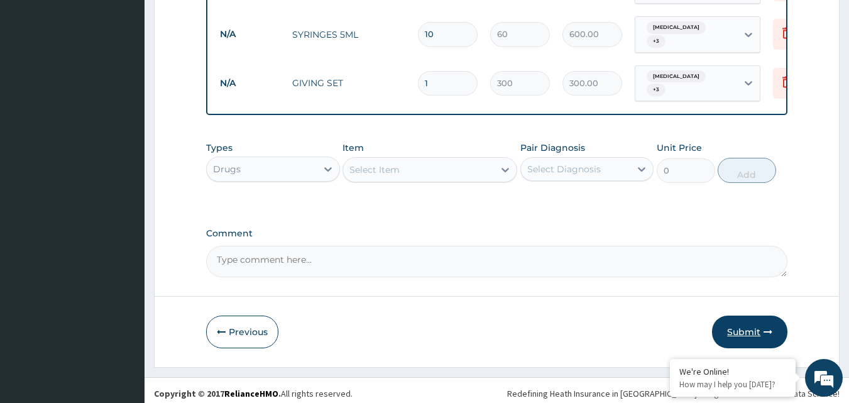
click at [757, 326] on button "Submit" at bounding box center [749, 332] width 75 height 33
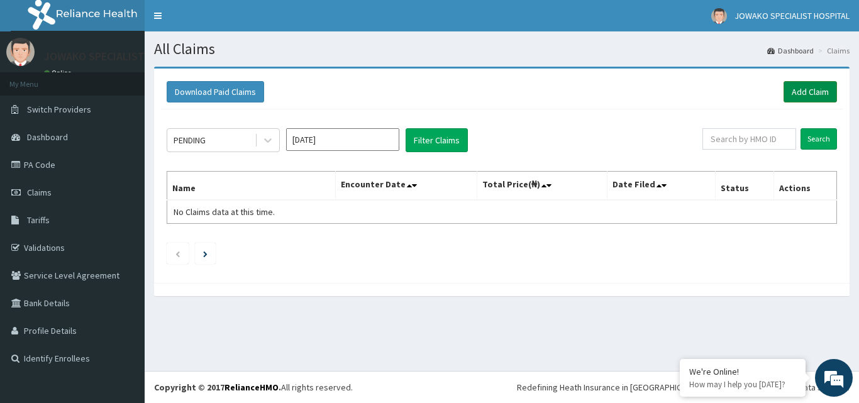
click at [793, 90] on link "Add Claim" at bounding box center [809, 91] width 53 height 21
